Goal: Information Seeking & Learning: Learn about a topic

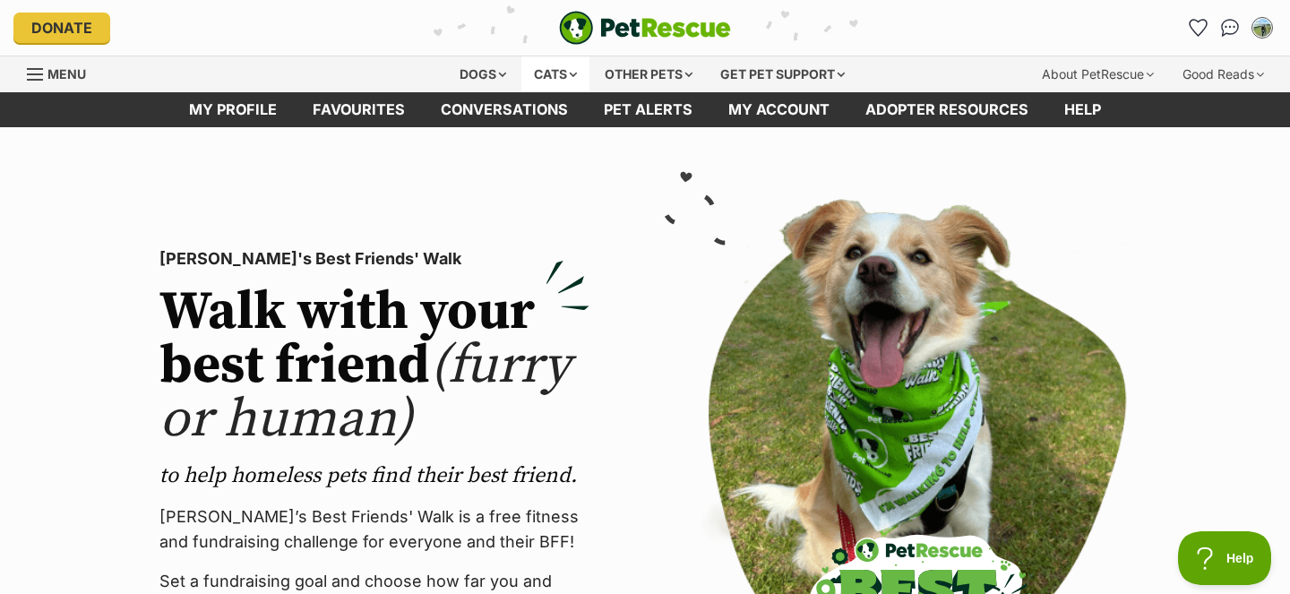
click at [556, 76] on div "Cats" at bounding box center [555, 74] width 68 height 36
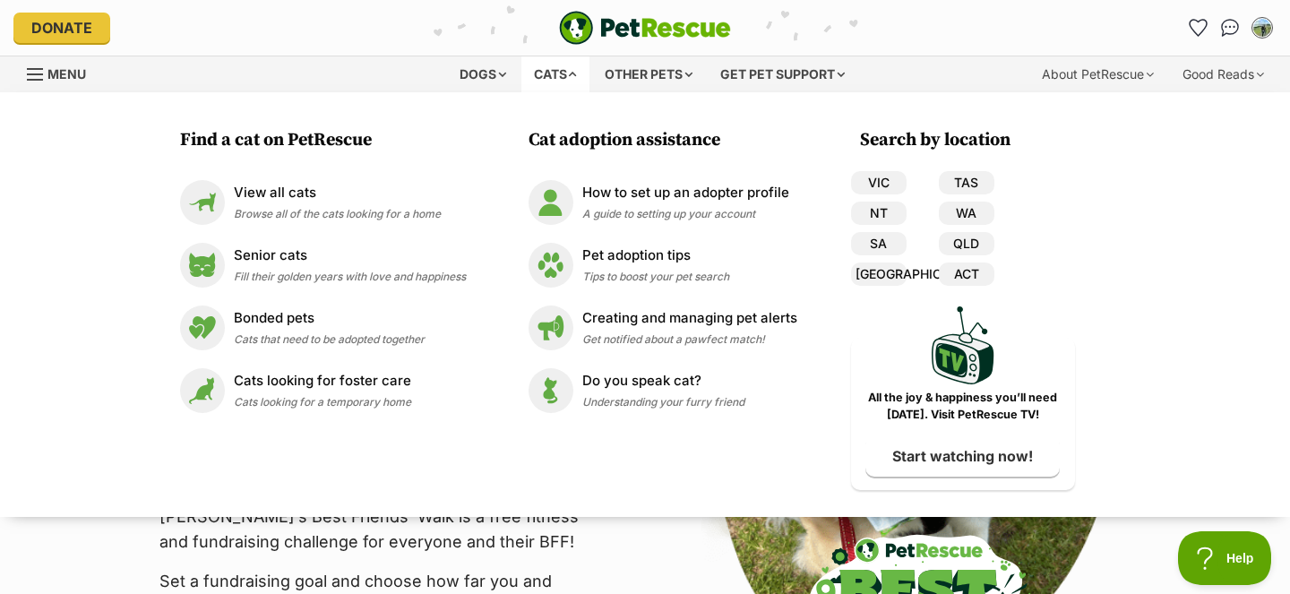
click at [556, 76] on div "Cats" at bounding box center [555, 74] width 68 height 36
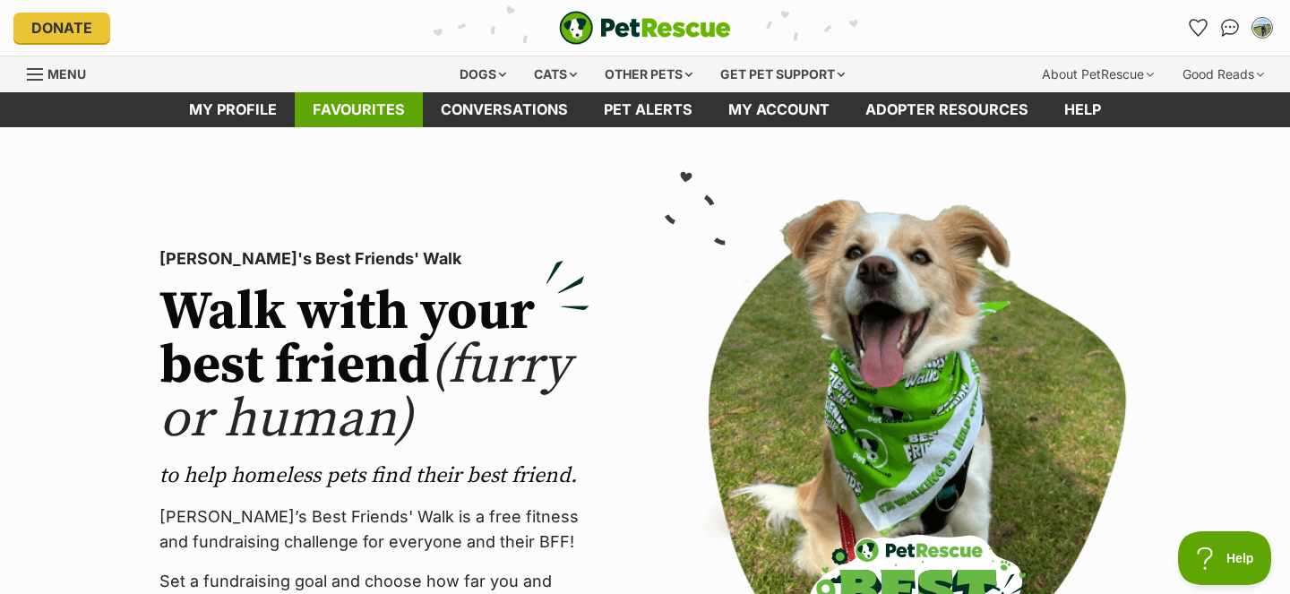
click at [397, 113] on link "Favourites" at bounding box center [359, 109] width 128 height 35
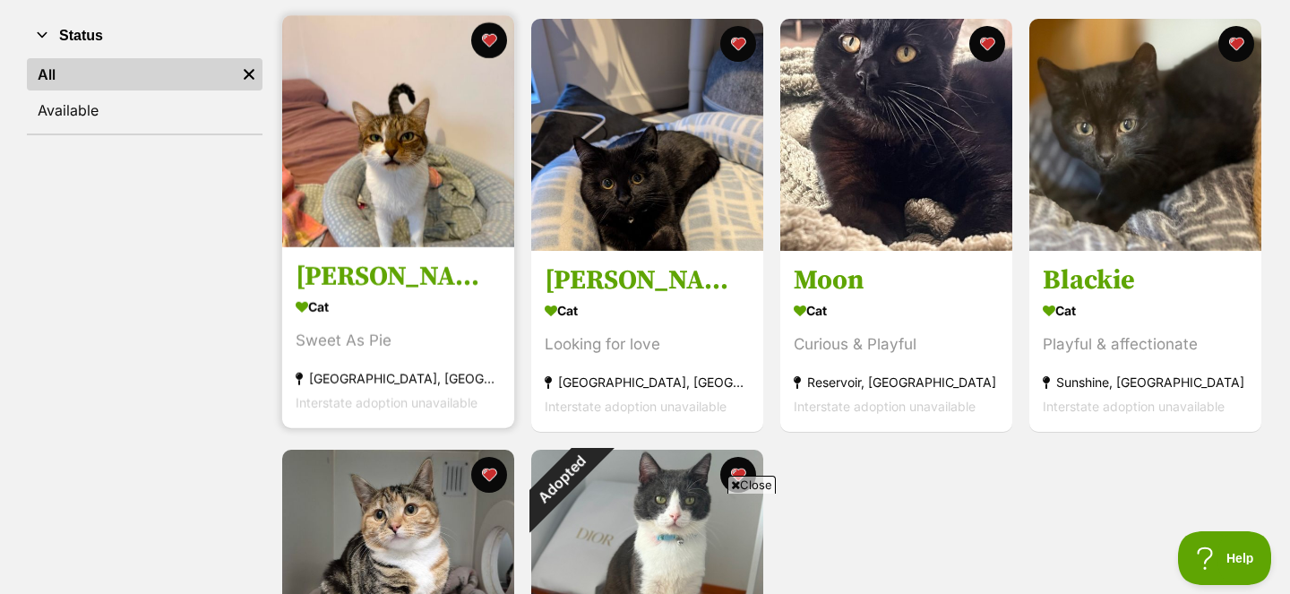
scroll to position [342, 0]
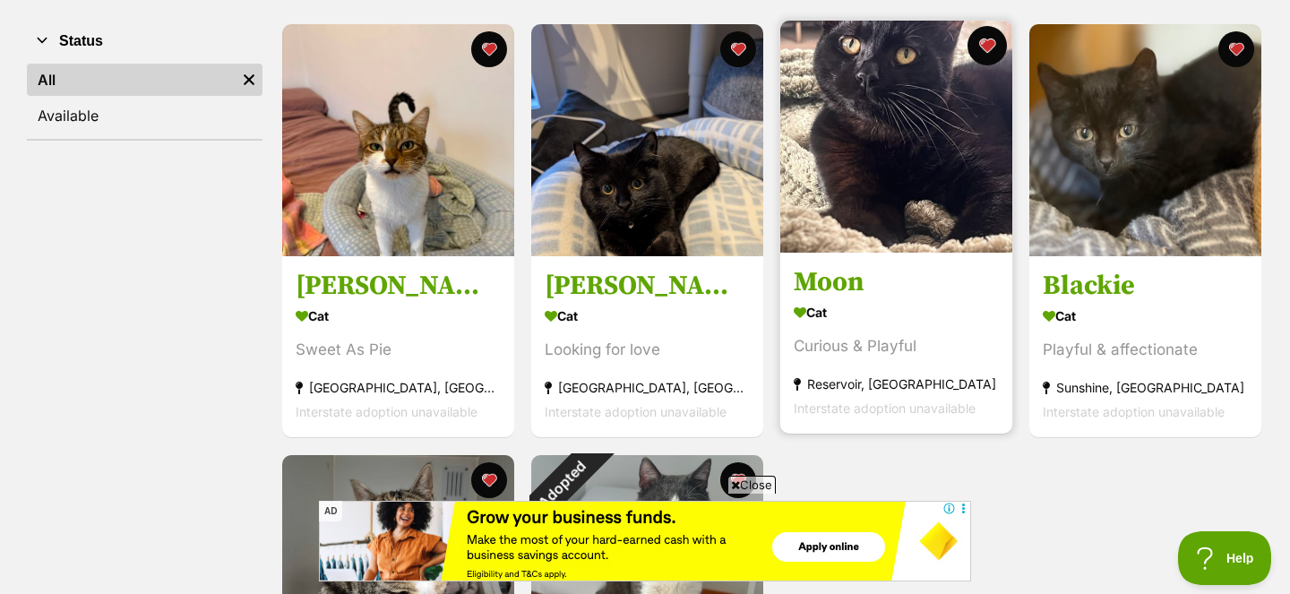
click at [990, 54] on button "favourite" at bounding box center [986, 45] width 39 height 39
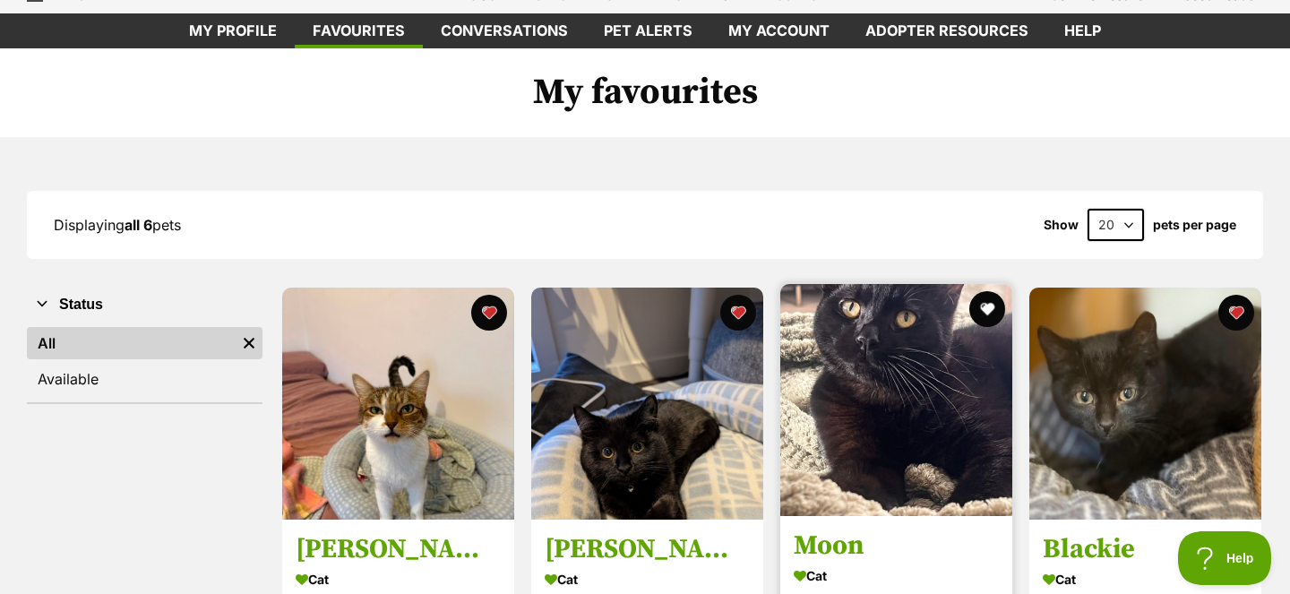
scroll to position [0, 0]
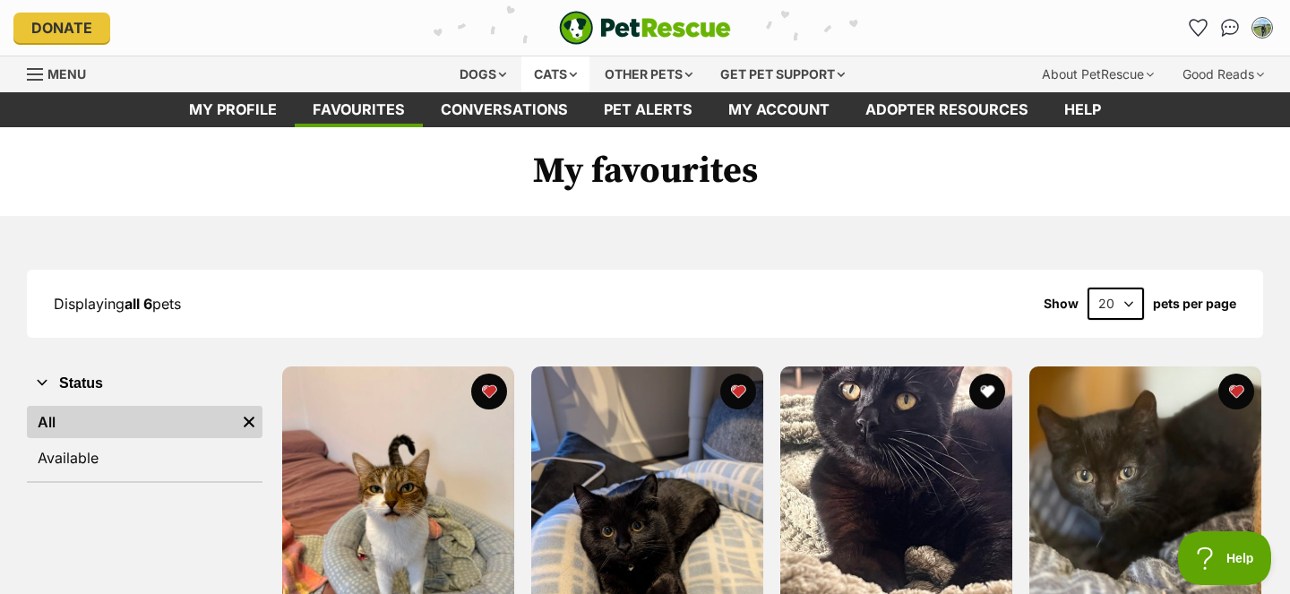
click at [558, 80] on div "Cats" at bounding box center [555, 74] width 68 height 36
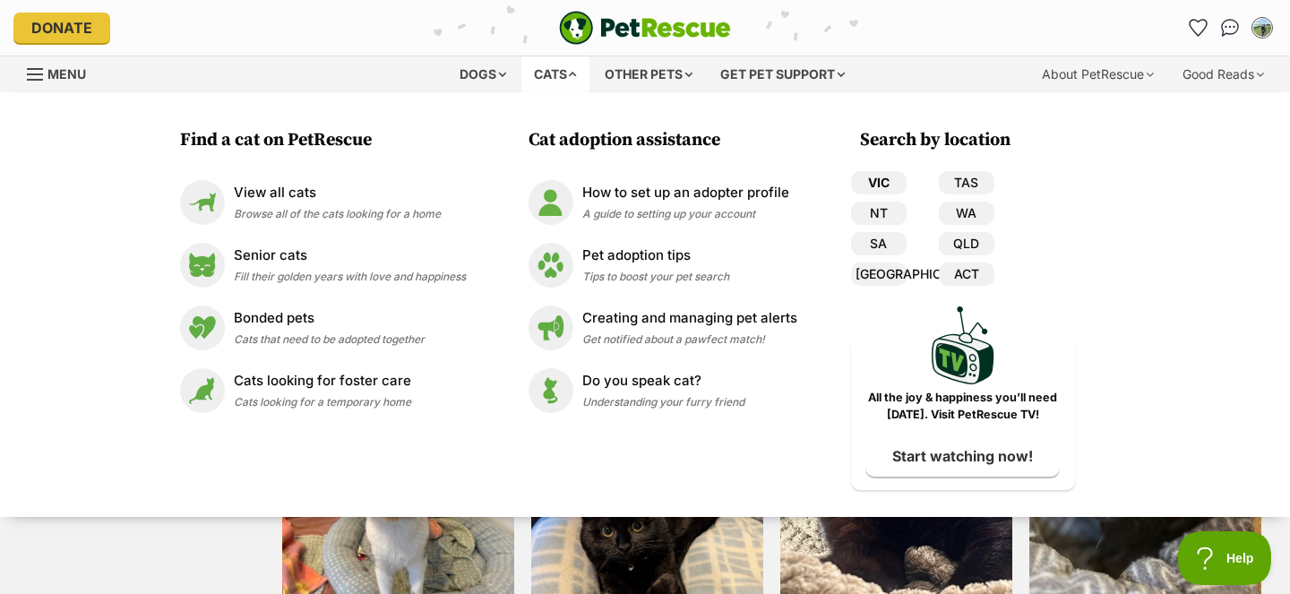
click at [879, 183] on link "VIC" at bounding box center [879, 182] width 56 height 23
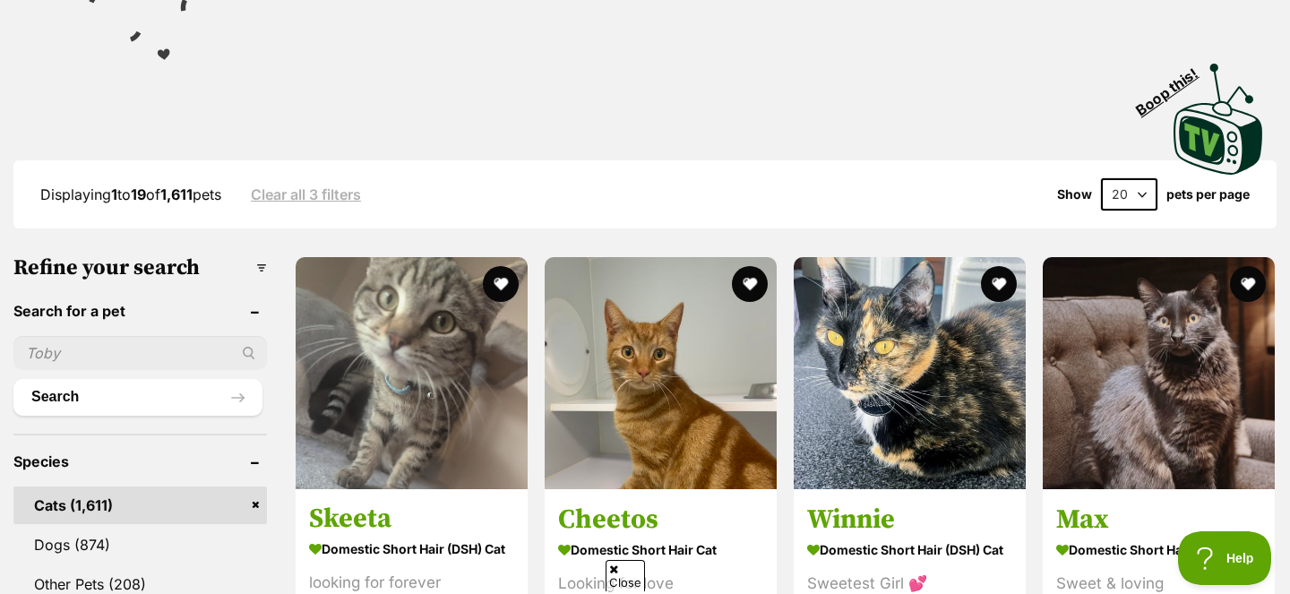
scroll to position [356, 0]
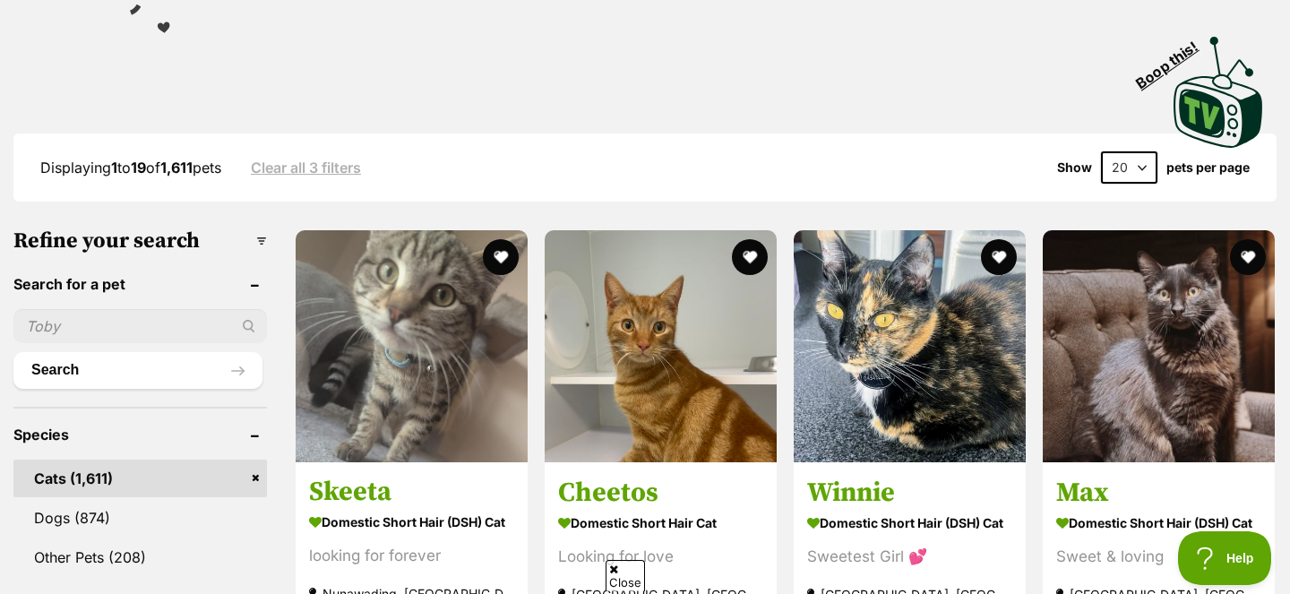
click at [116, 316] on input "text" at bounding box center [140, 326] width 254 height 34
type input "[PERSON_NAME]"
click at [13, 352] on button "Search" at bounding box center [137, 370] width 249 height 36
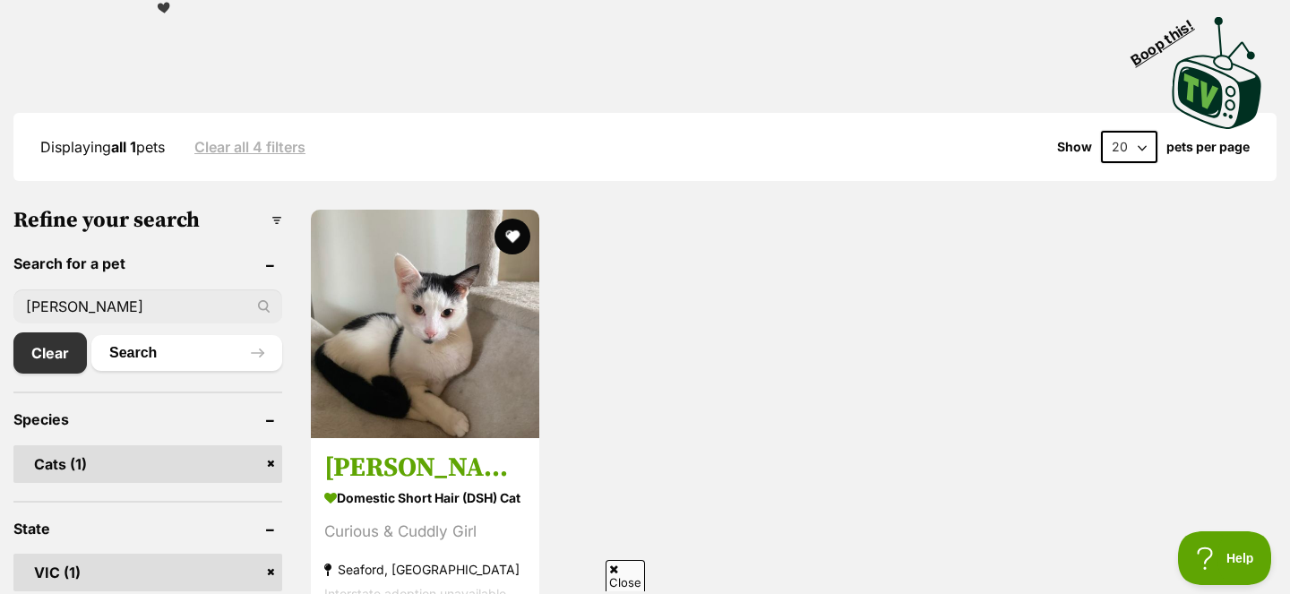
scroll to position [374, 0]
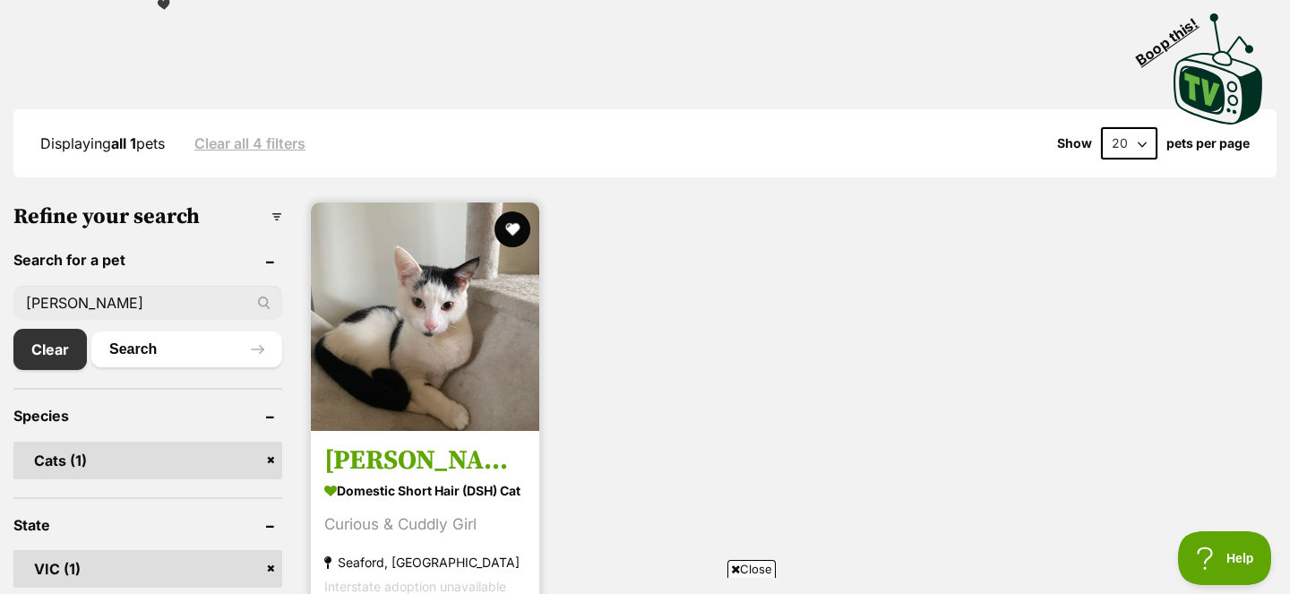
click at [368, 463] on h3 "Alba" at bounding box center [425, 461] width 202 height 34
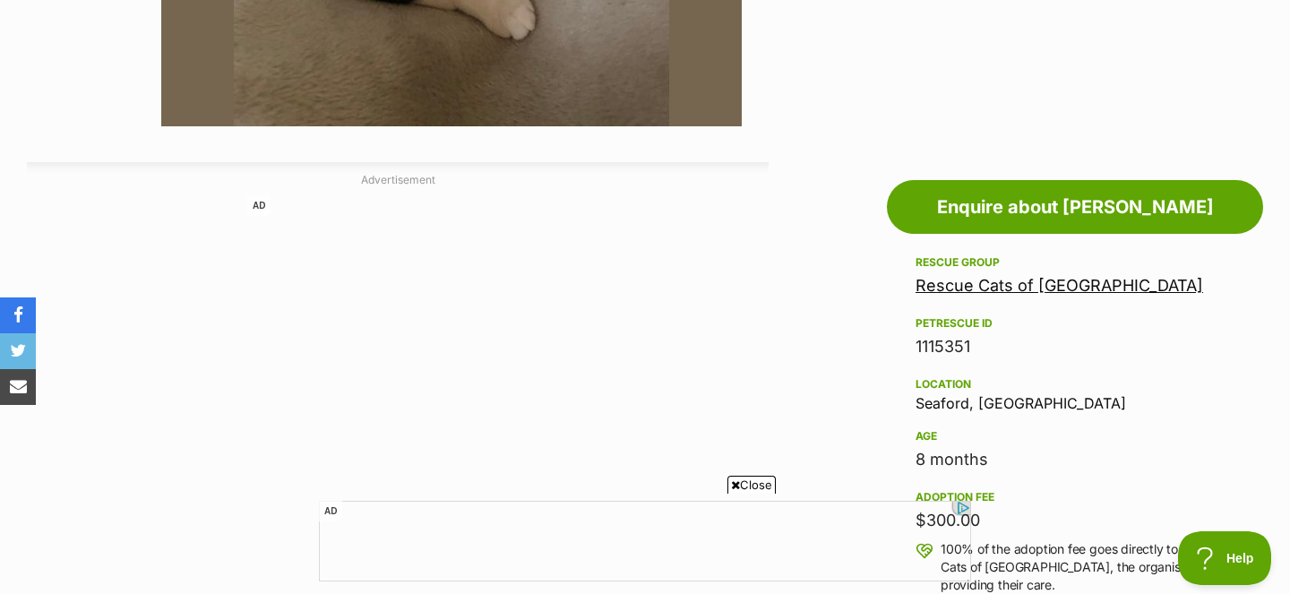
scroll to position [970, 0]
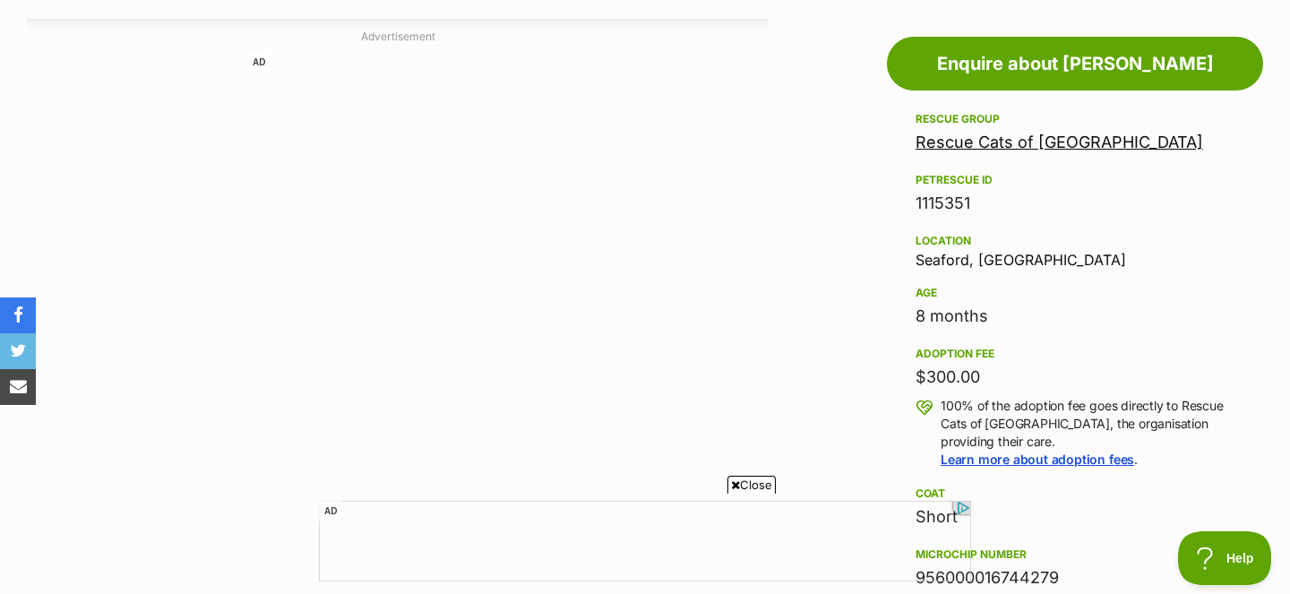
click at [746, 480] on span "Close" at bounding box center [751, 485] width 48 height 18
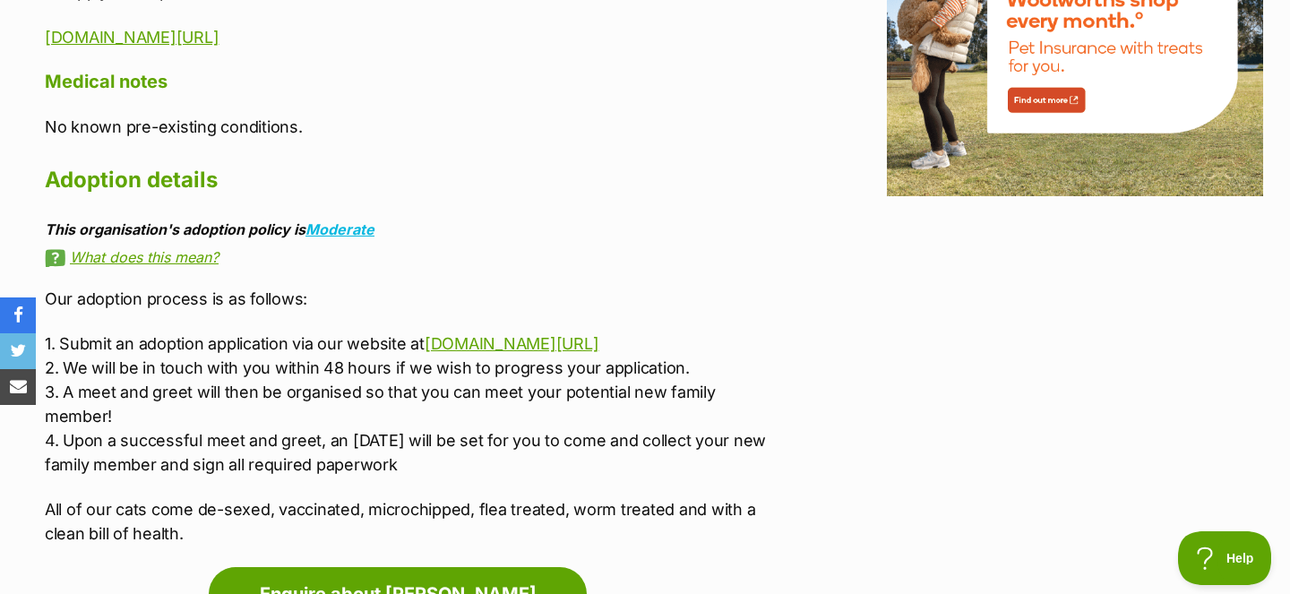
scroll to position [2390, 0]
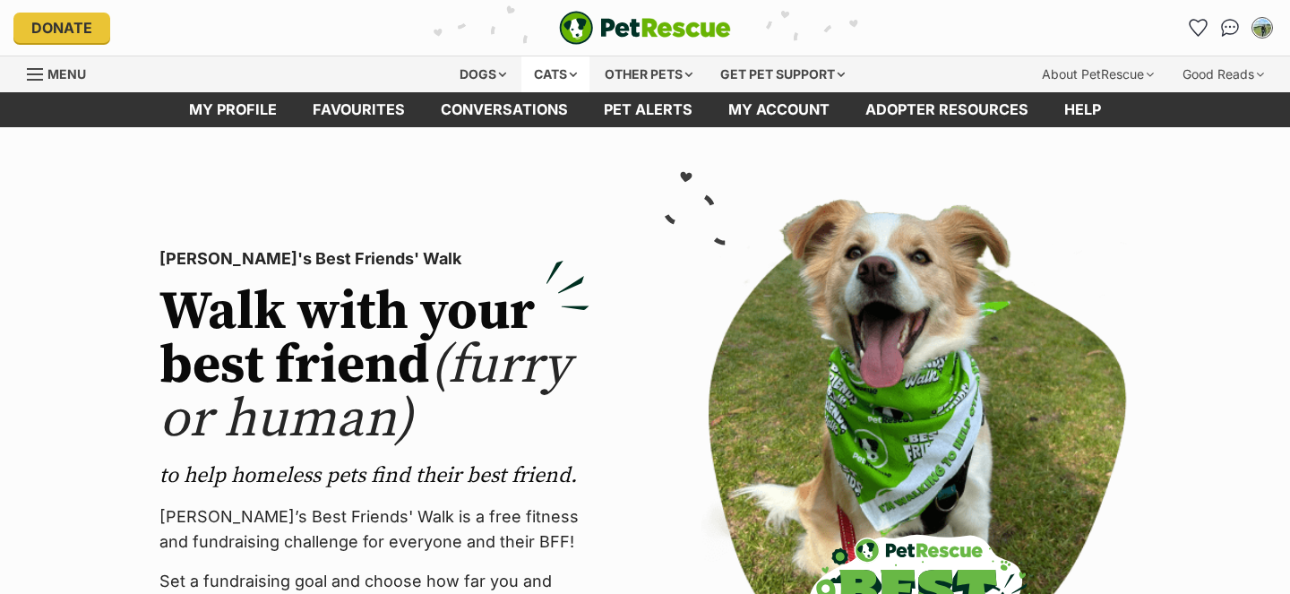
click at [531, 71] on div "Cats" at bounding box center [555, 74] width 68 height 36
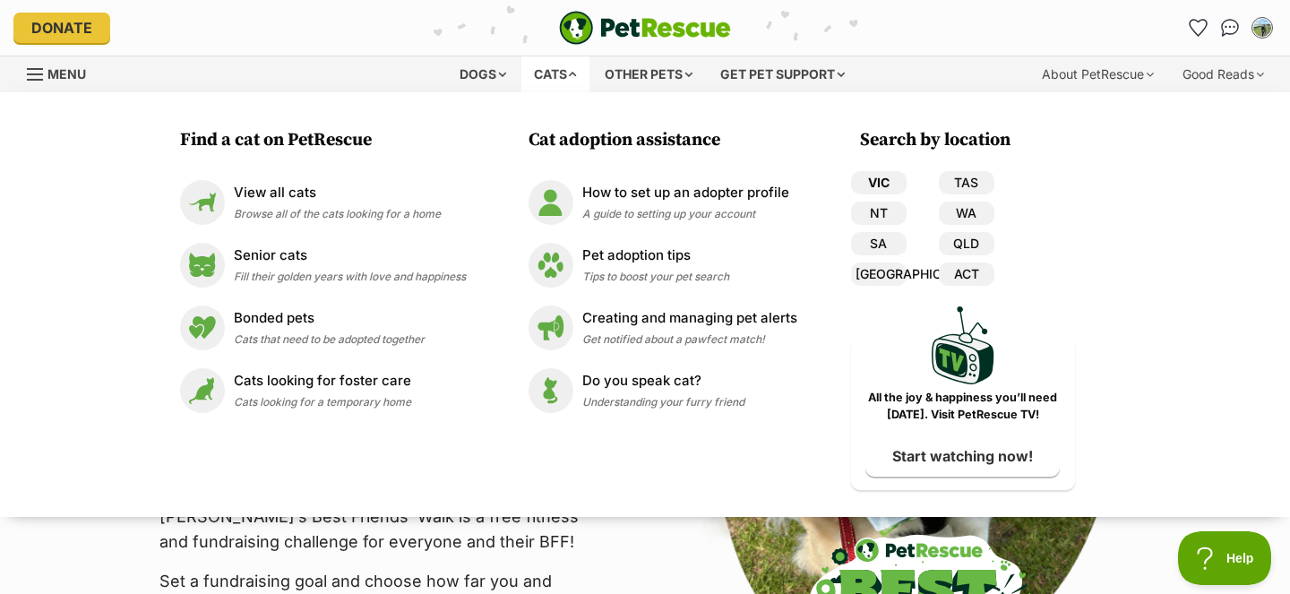
click at [870, 173] on link "VIC" at bounding box center [879, 182] width 56 height 23
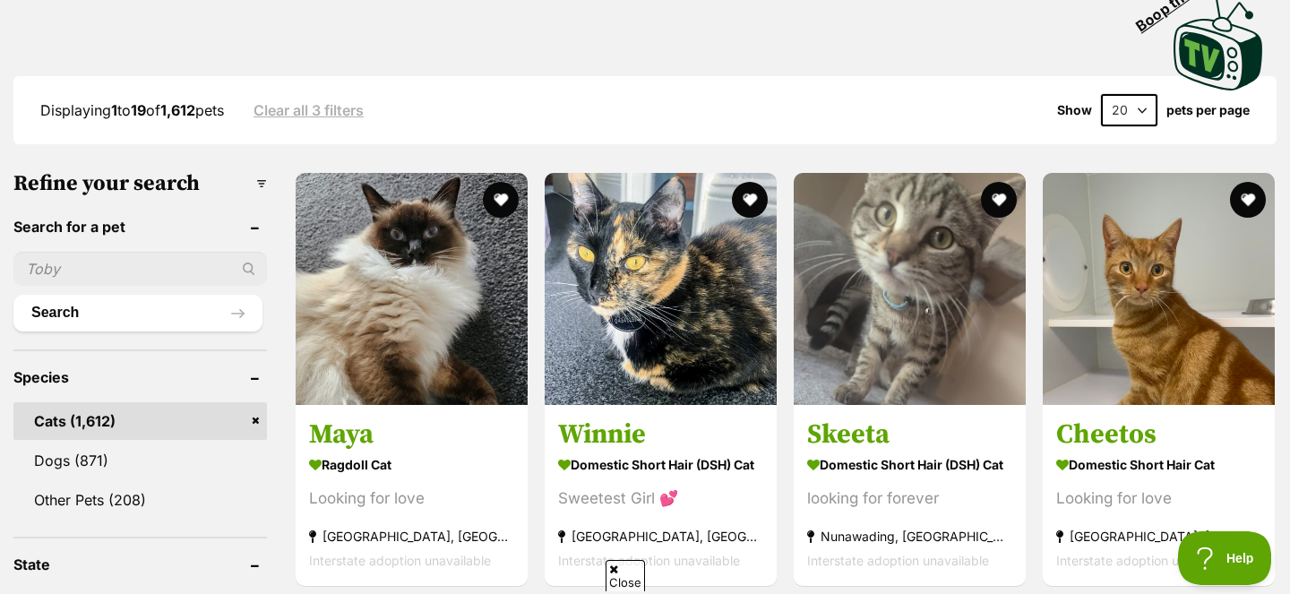
scroll to position [421, 0]
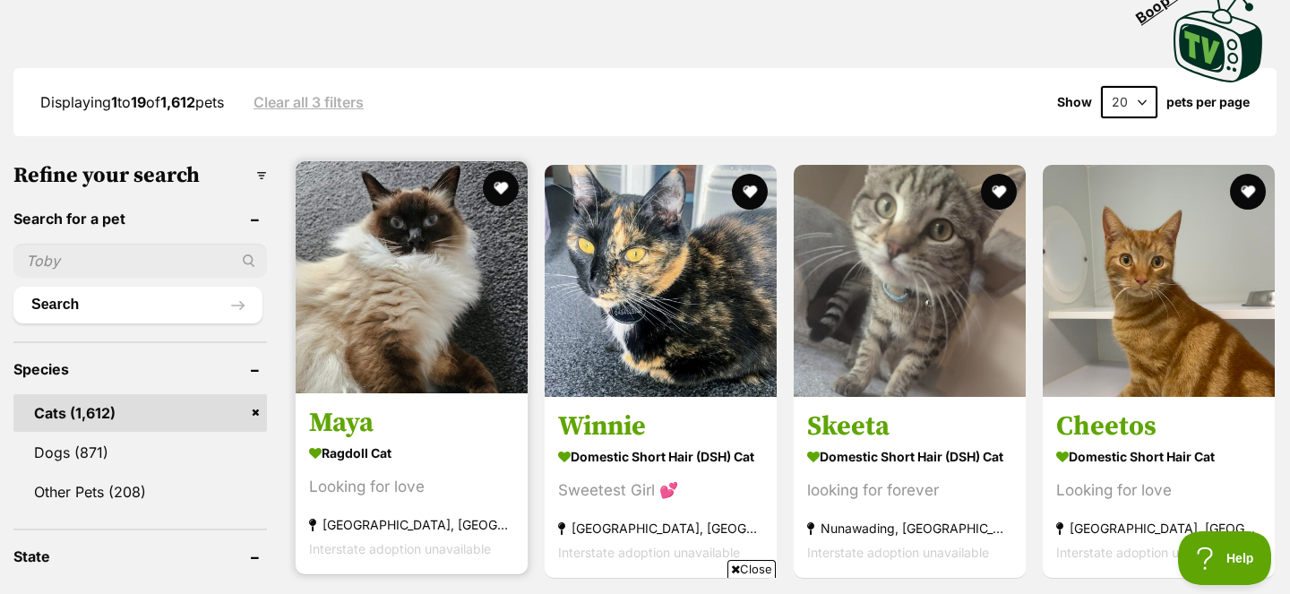
click at [430, 363] on img at bounding box center [412, 277] width 232 height 232
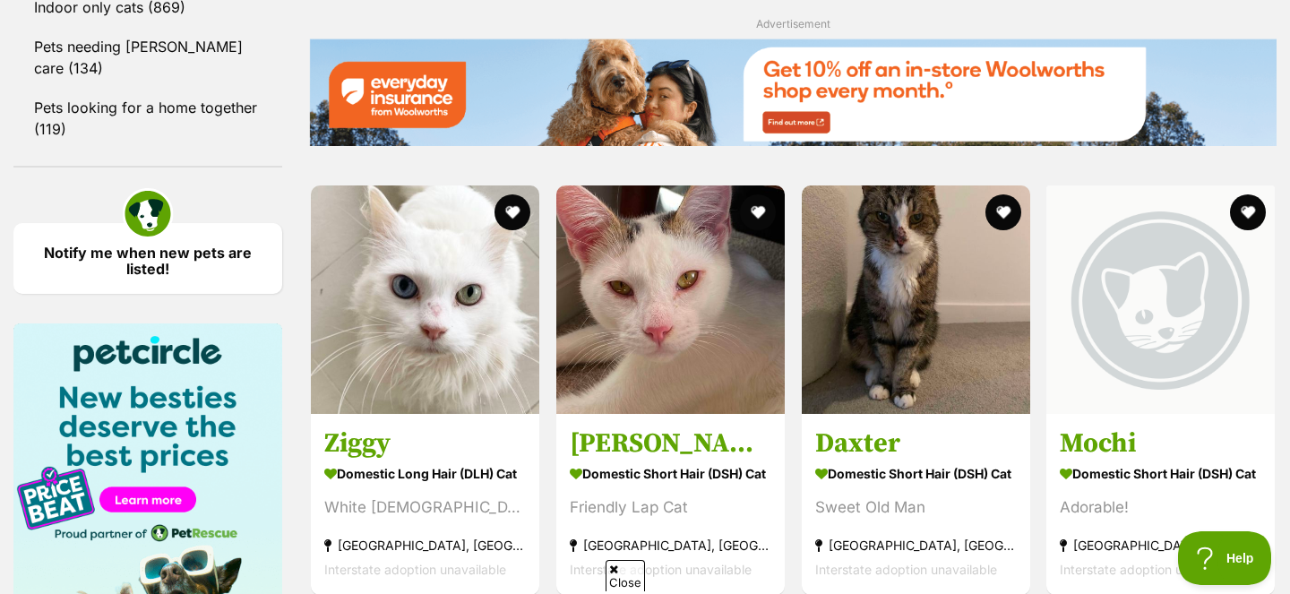
scroll to position [2471, 0]
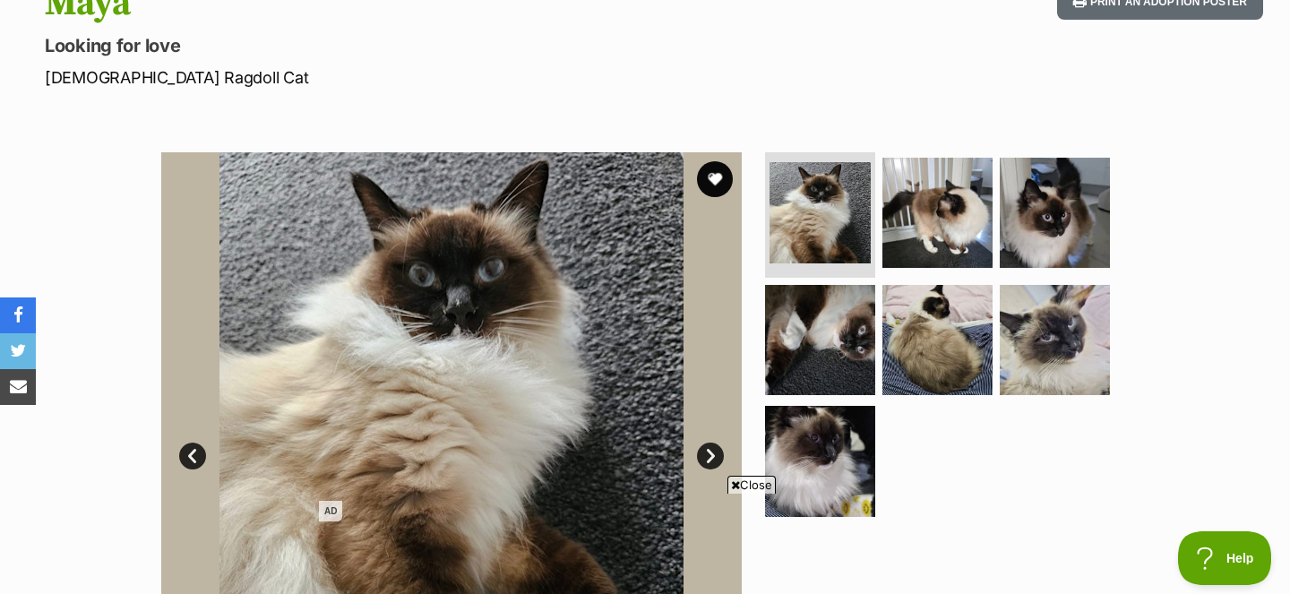
click at [710, 451] on link "Next" at bounding box center [710, 456] width 27 height 27
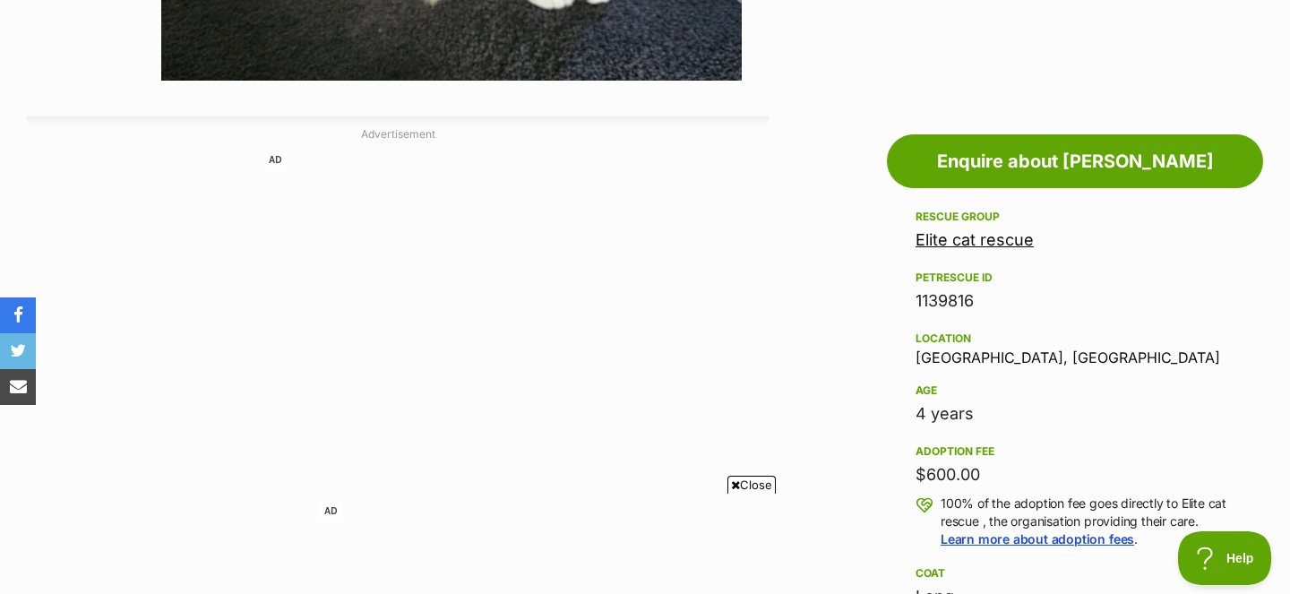
scroll to position [874, 0]
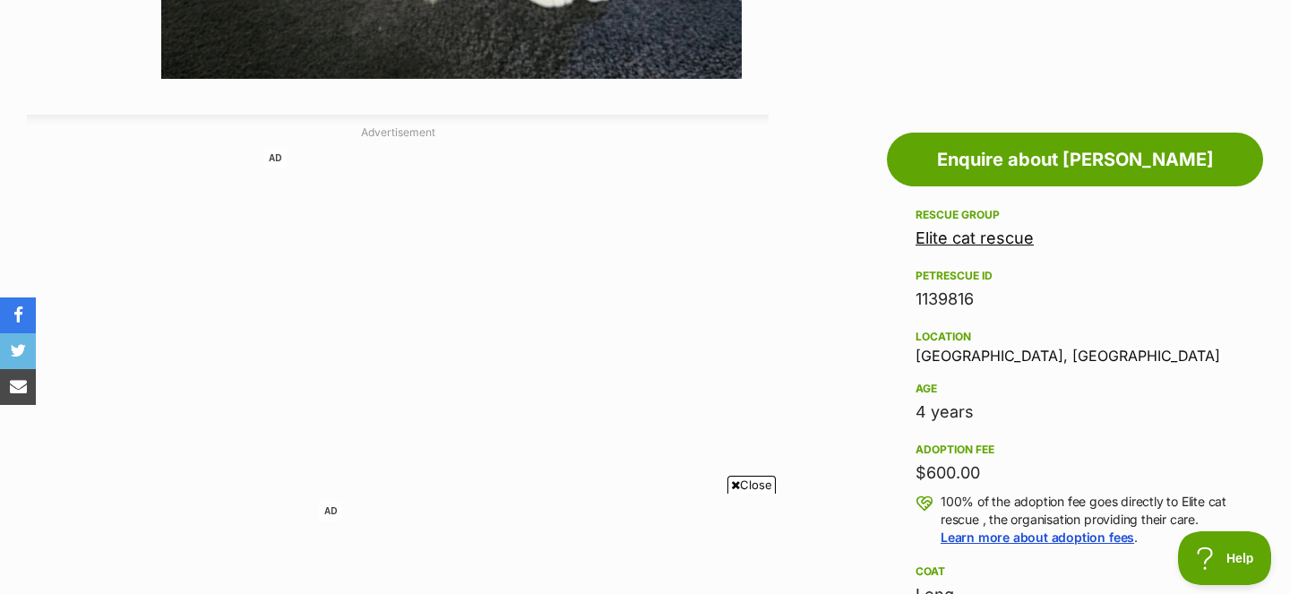
click at [746, 482] on span "Close" at bounding box center [751, 485] width 48 height 18
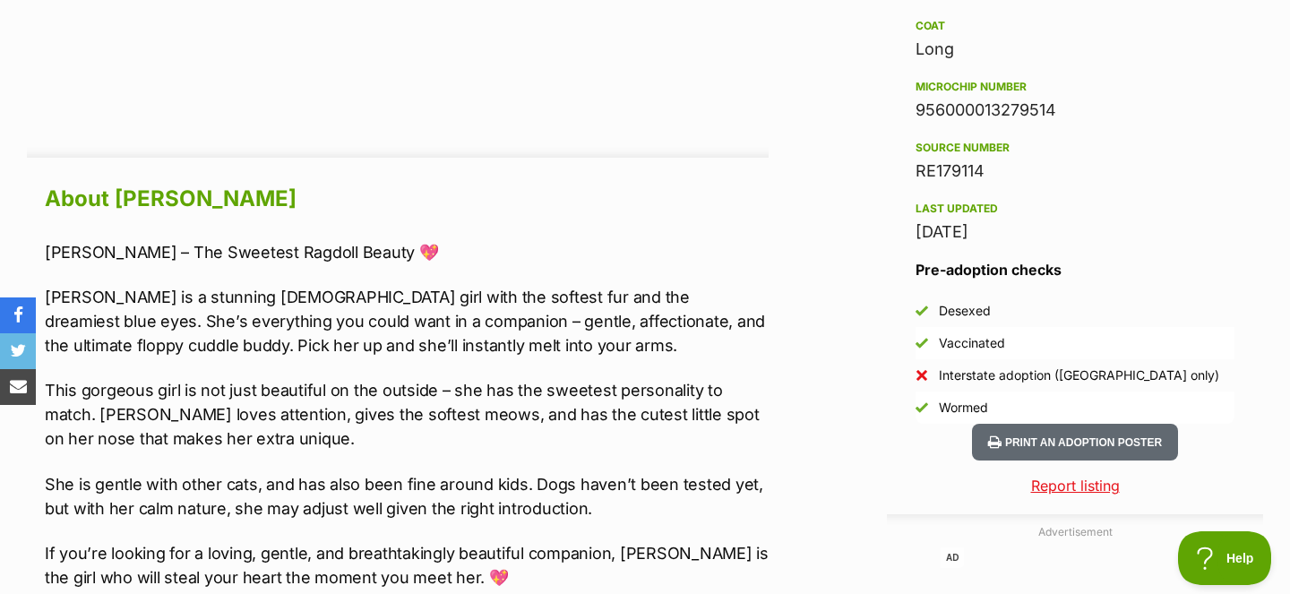
scroll to position [1422, 0]
